Goal: Transaction & Acquisition: Purchase product/service

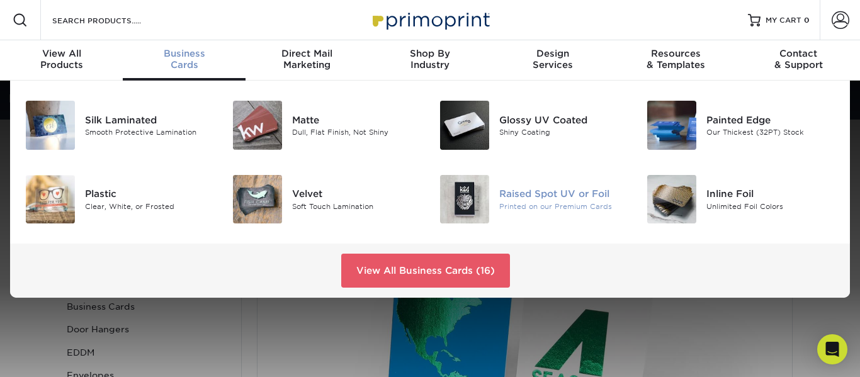
click at [514, 201] on div "Printed on our Premium Cards" at bounding box center [563, 206] width 128 height 11
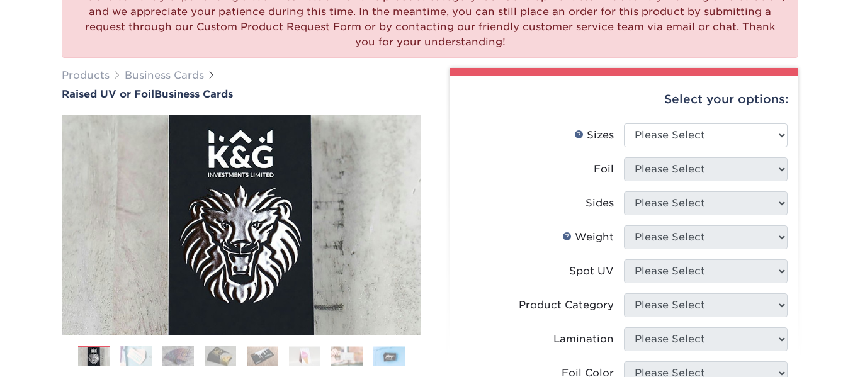
scroll to position [127, 0]
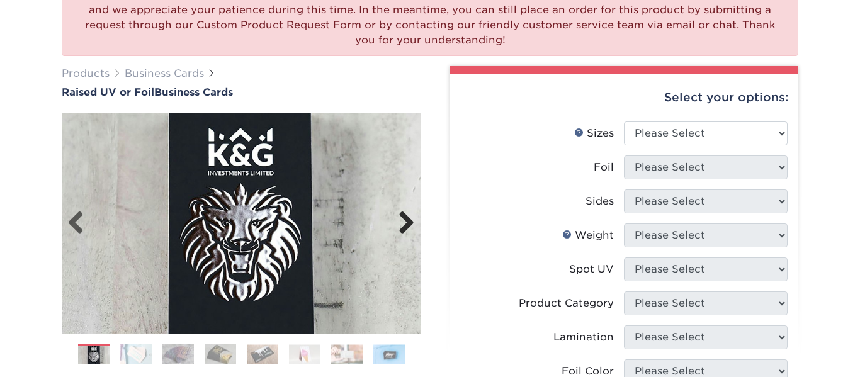
click at [407, 229] on link "Next" at bounding box center [401, 223] width 25 height 25
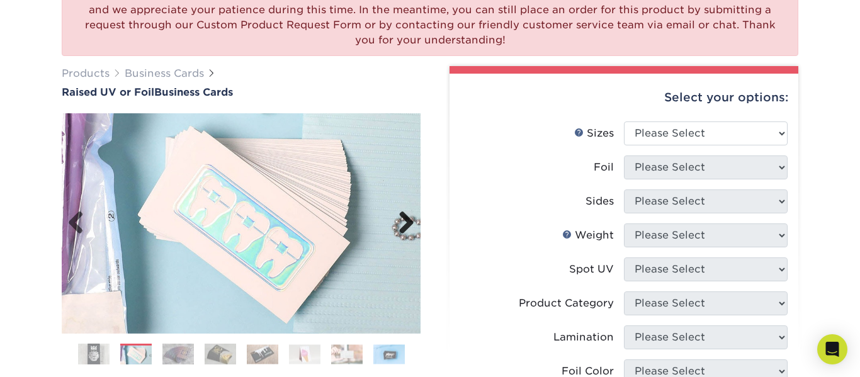
click at [400, 217] on link "Next" at bounding box center [401, 223] width 25 height 25
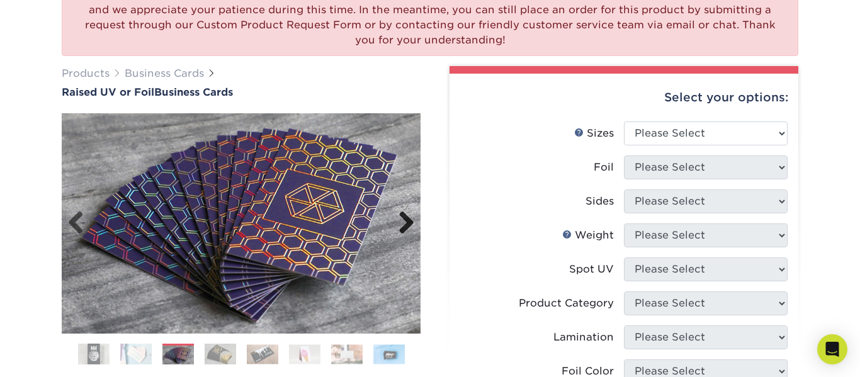
click at [400, 217] on link "Next" at bounding box center [401, 223] width 25 height 25
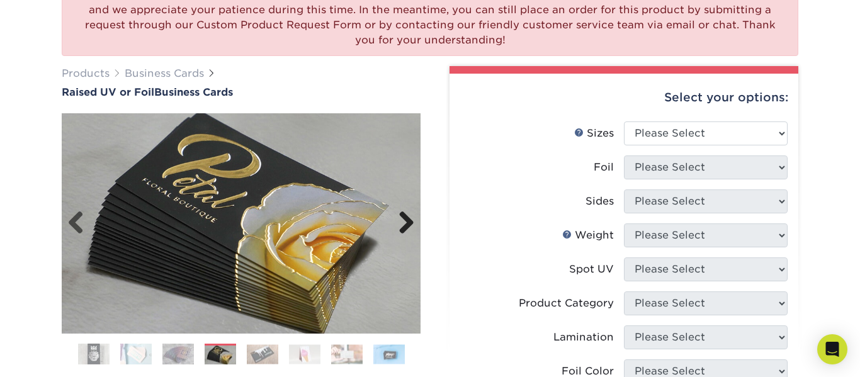
click at [410, 233] on link "Next" at bounding box center [401, 223] width 25 height 25
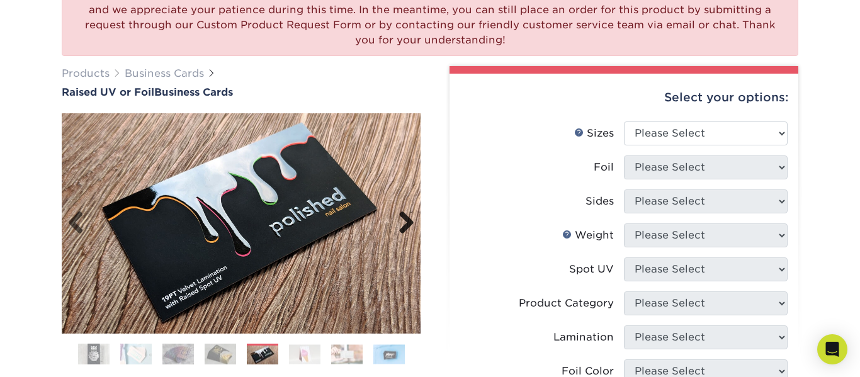
click at [403, 224] on link "Next" at bounding box center [401, 223] width 25 height 25
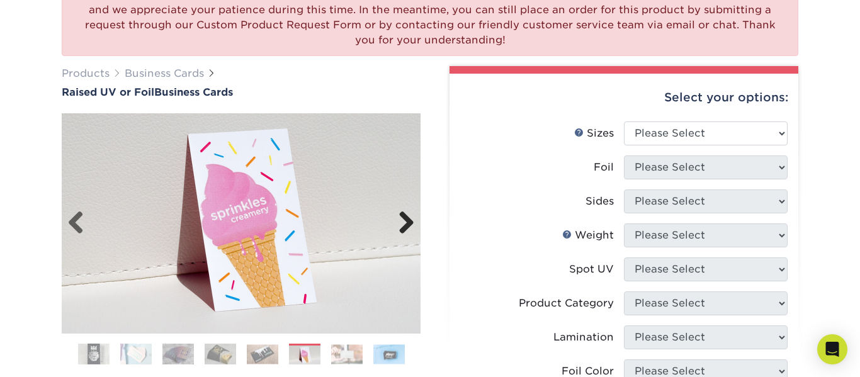
click at [403, 224] on link "Next" at bounding box center [401, 223] width 25 height 25
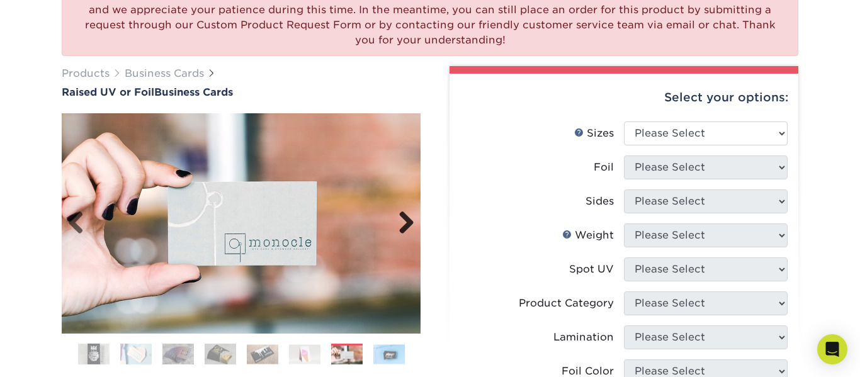
click at [403, 224] on link "Next" at bounding box center [401, 223] width 25 height 25
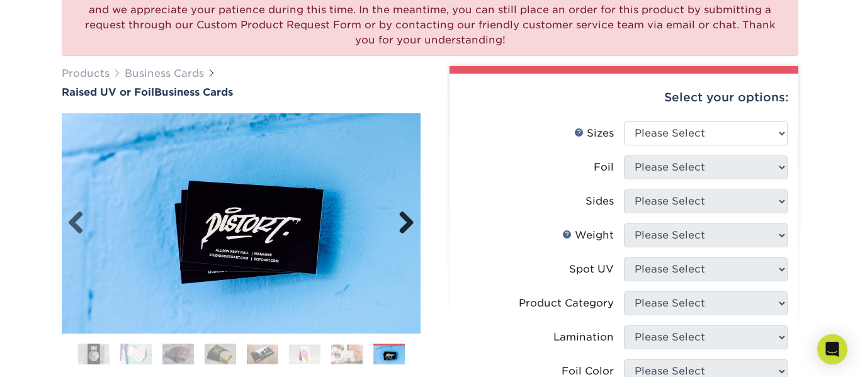
click at [403, 224] on link "Next" at bounding box center [401, 223] width 25 height 25
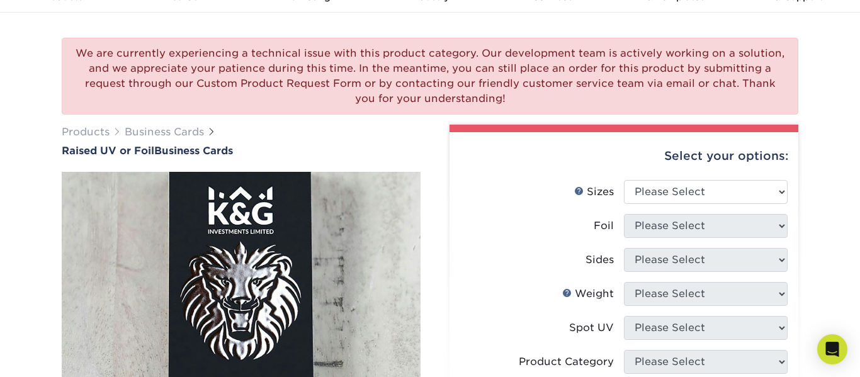
scroll to position [67, 0]
click at [749, 191] on select "Please Select 2" x 3.5" - Standard" at bounding box center [706, 193] width 164 height 24
select select "2.00x3.50"
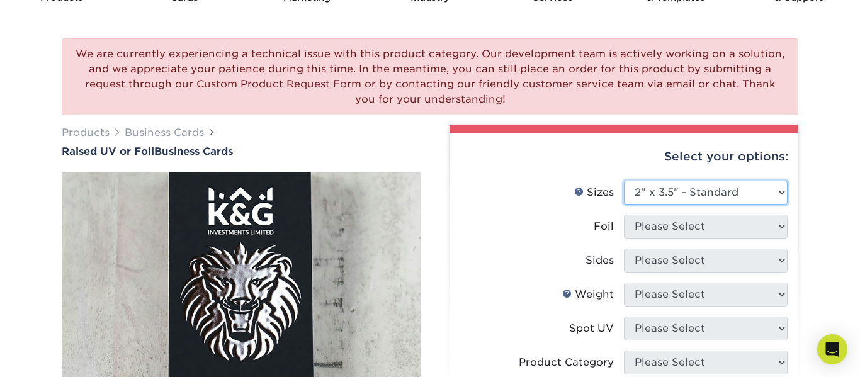
click at [624, 181] on select "Please Select 2" x 3.5" - Standard" at bounding box center [706, 193] width 164 height 24
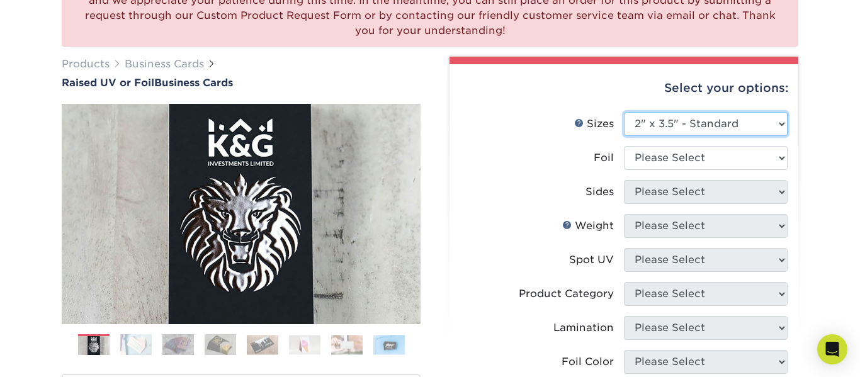
scroll to position [134, 0]
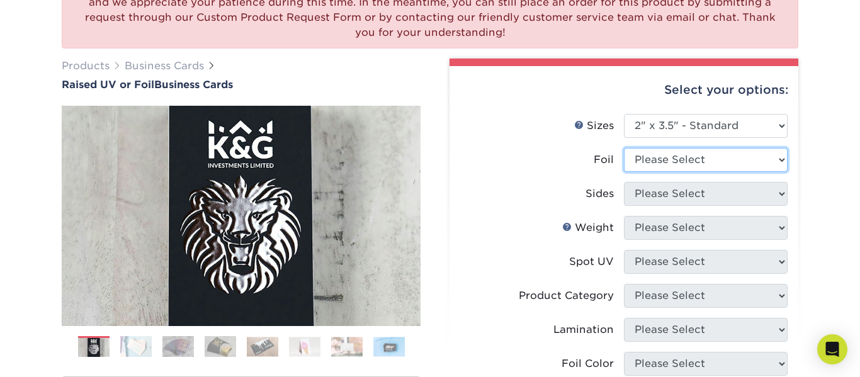
click at [660, 164] on select "Please Select No Yes" at bounding box center [706, 160] width 164 height 24
select select "1"
click at [624, 148] on select "Please Select No Yes" at bounding box center [706, 160] width 164 height 24
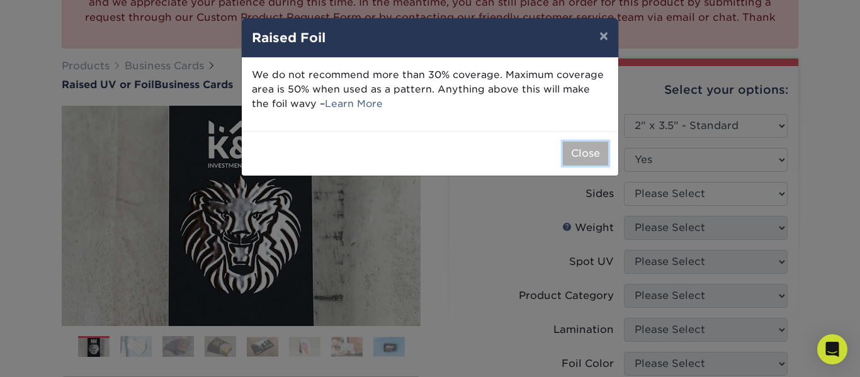
click at [583, 152] on button "Close" at bounding box center [585, 154] width 45 height 24
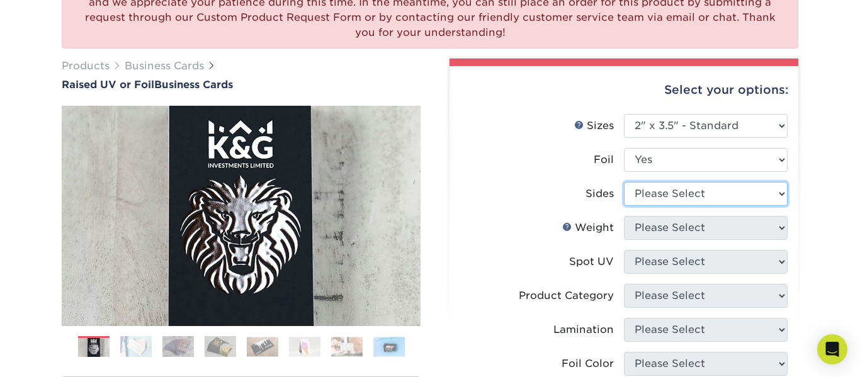
click at [687, 194] on select "Please Select Print Both Sides - Foil Both Sides Print Both Sides - Foil Front …" at bounding box center [706, 194] width 164 height 24
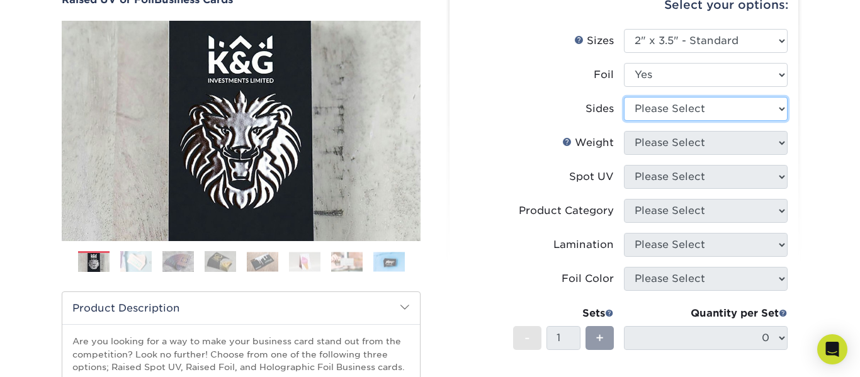
scroll to position [216, 0]
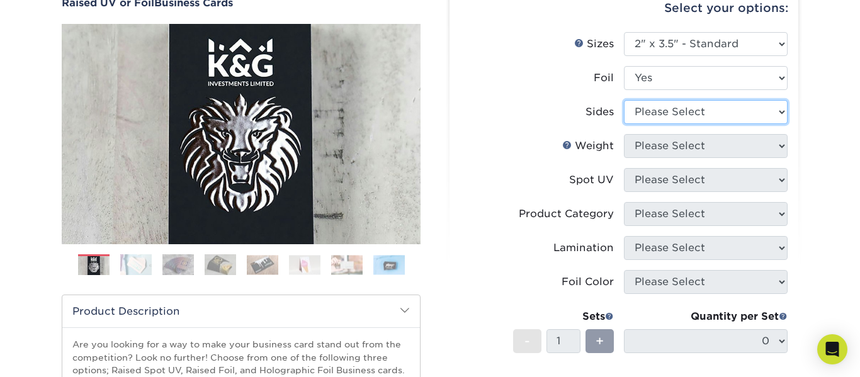
click at [742, 110] on select "Please Select Print Both Sides - Foil Both Sides Print Both Sides - Foil Front …" at bounding box center [706, 112] width 164 height 24
select select "34527644-b4fd-4ffb-9092-1318eefcd9d9"
click at [624, 100] on select "Please Select Print Both Sides - Foil Both Sides Print Both Sides - Foil Front …" at bounding box center [706, 112] width 164 height 24
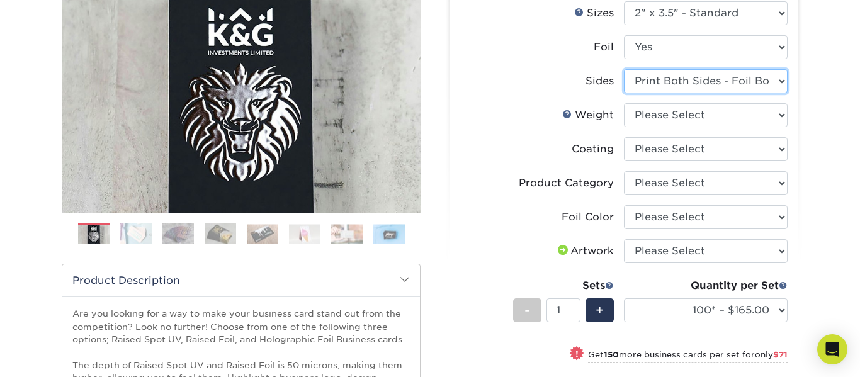
scroll to position [246, 0]
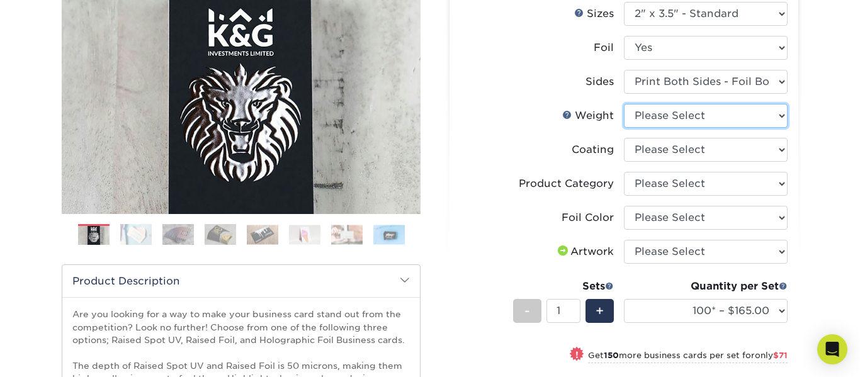
click at [729, 124] on select "Please Select 16PT" at bounding box center [706, 116] width 164 height 24
click at [571, 116] on link "Weight Help" at bounding box center [567, 115] width 10 height 10
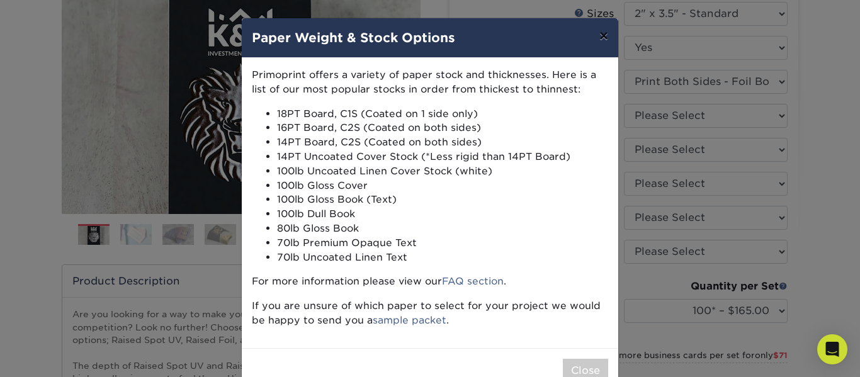
click at [604, 33] on button "×" at bounding box center [603, 35] width 29 height 35
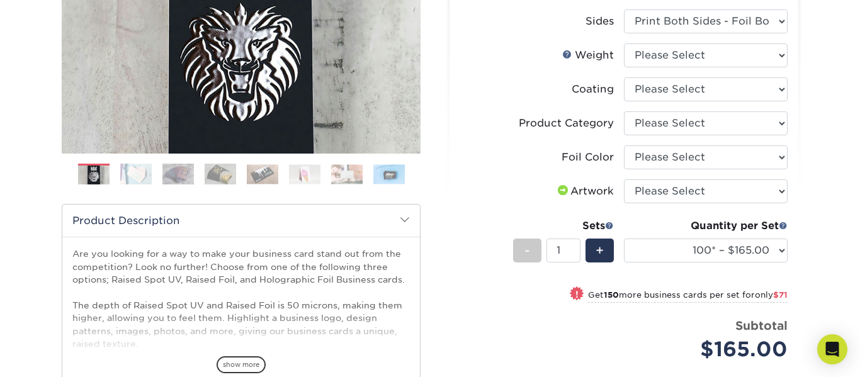
scroll to position [305, 0]
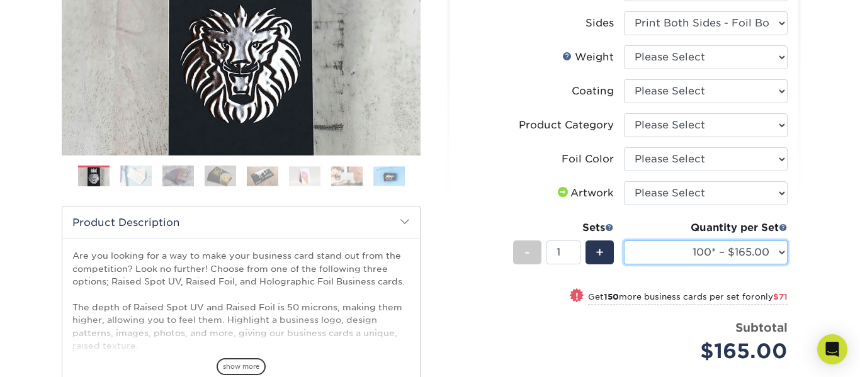
click at [718, 249] on select "100* – $165.00 250* – $236.00 500* – $319.00" at bounding box center [706, 252] width 164 height 24
click at [828, 243] on div "We are currently experiencing a technical issue with this product category. Our…" at bounding box center [430, 177] width 860 height 802
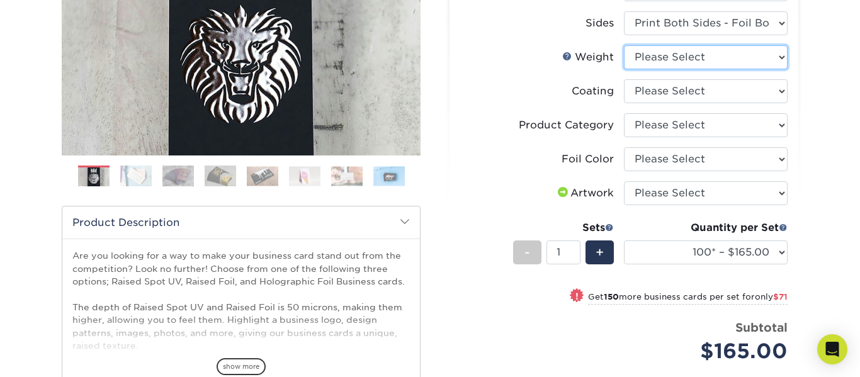
click at [685, 57] on select "Please Select 16PT" at bounding box center [706, 57] width 164 height 24
select select "16PT"
click at [624, 45] on select "Please Select 16PT" at bounding box center [706, 57] width 164 height 24
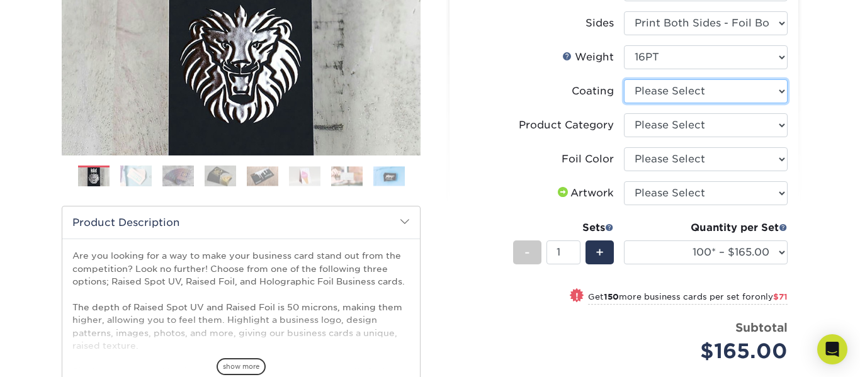
click at [763, 93] on select at bounding box center [706, 91] width 164 height 24
select select "3e7618de-abca-4bda-9f97-8b9129e913d8"
click at [624, 79] on select at bounding box center [706, 91] width 164 height 24
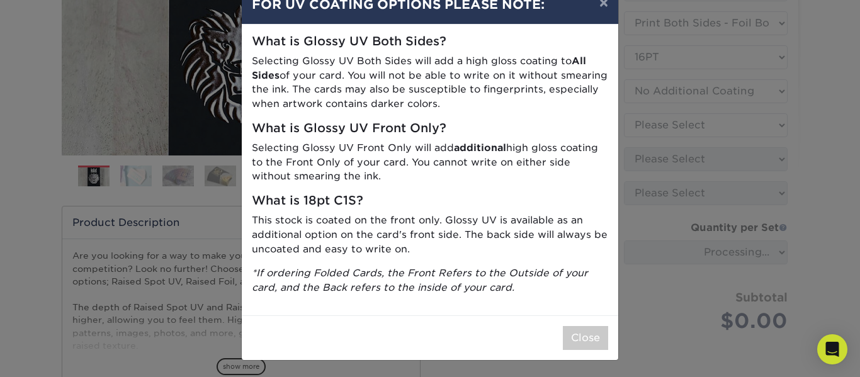
scroll to position [35, 0]
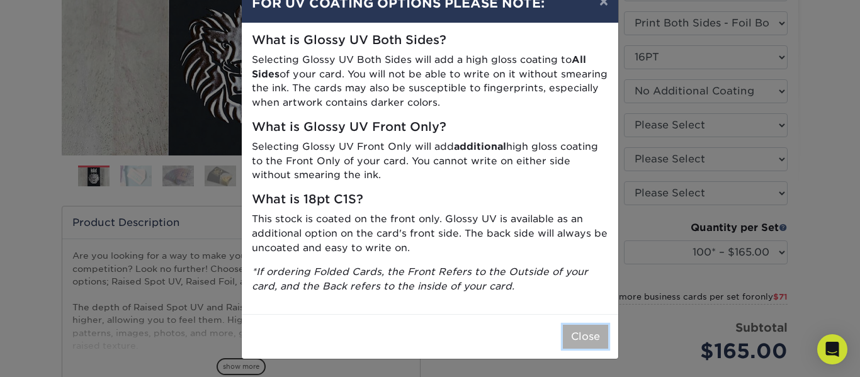
click at [584, 333] on button "Close" at bounding box center [585, 337] width 45 height 24
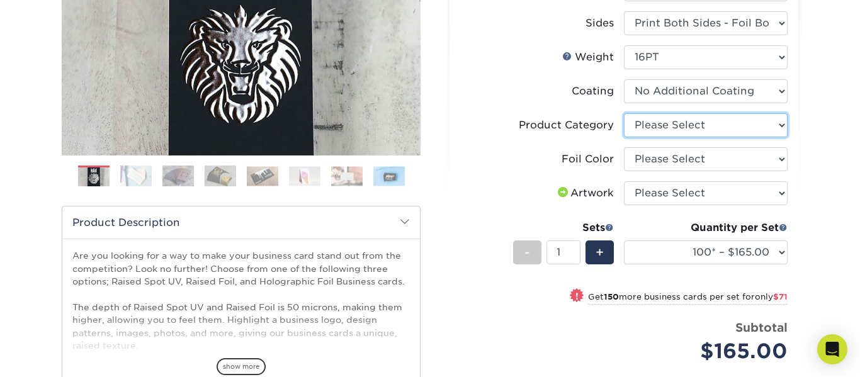
click at [692, 124] on select "Please Select Business Cards" at bounding box center [706, 125] width 164 height 24
select select "3b5148f1-0588-4f88-a218-97bcfdce65c1"
click at [624, 113] on select "Please Select Business Cards" at bounding box center [706, 125] width 164 height 24
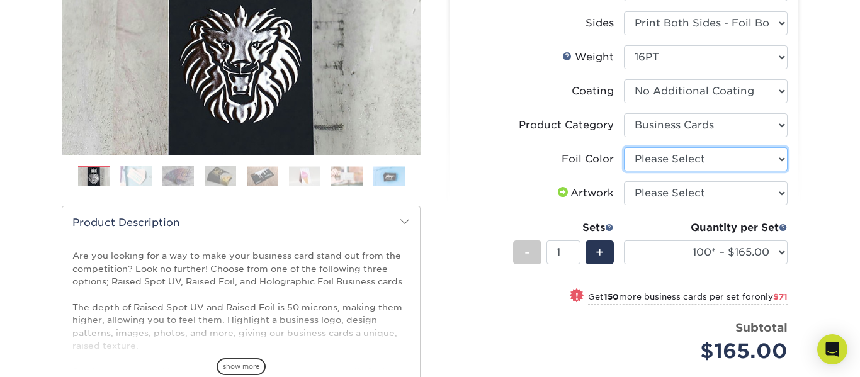
click at [696, 163] on select "Please Select Silver Foil Gold Foil Holographic Foil" at bounding box center [706, 159] width 164 height 24
click at [652, 310] on div "! Get 150 more business cards per set for only $71" at bounding box center [623, 304] width 327 height 30
select select "250* – $236.00"
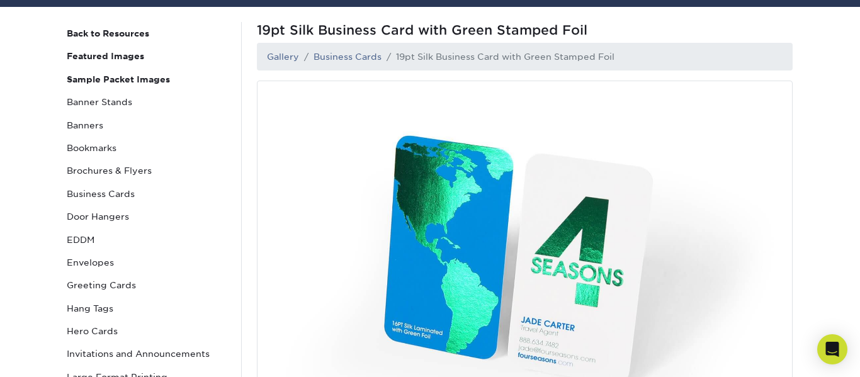
scroll to position [110, 0]
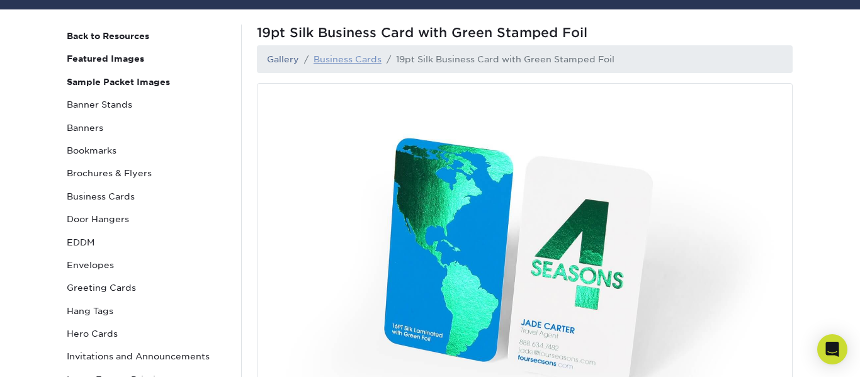
click at [347, 61] on link "Business Cards" at bounding box center [347, 59] width 68 height 10
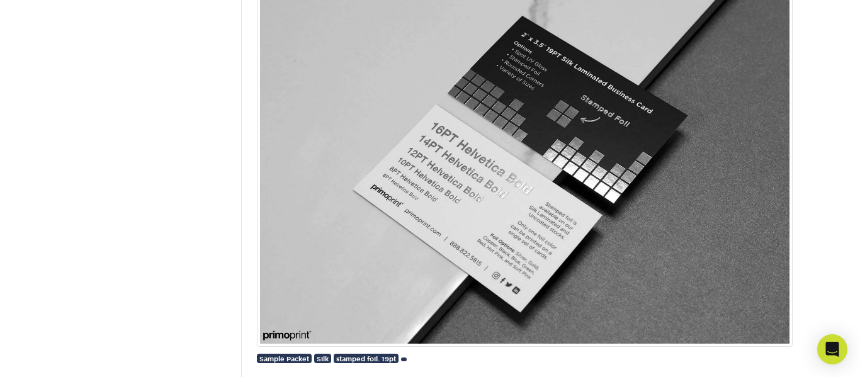
scroll to position [11231, 0]
